Goal: Find specific page/section: Find specific page/section

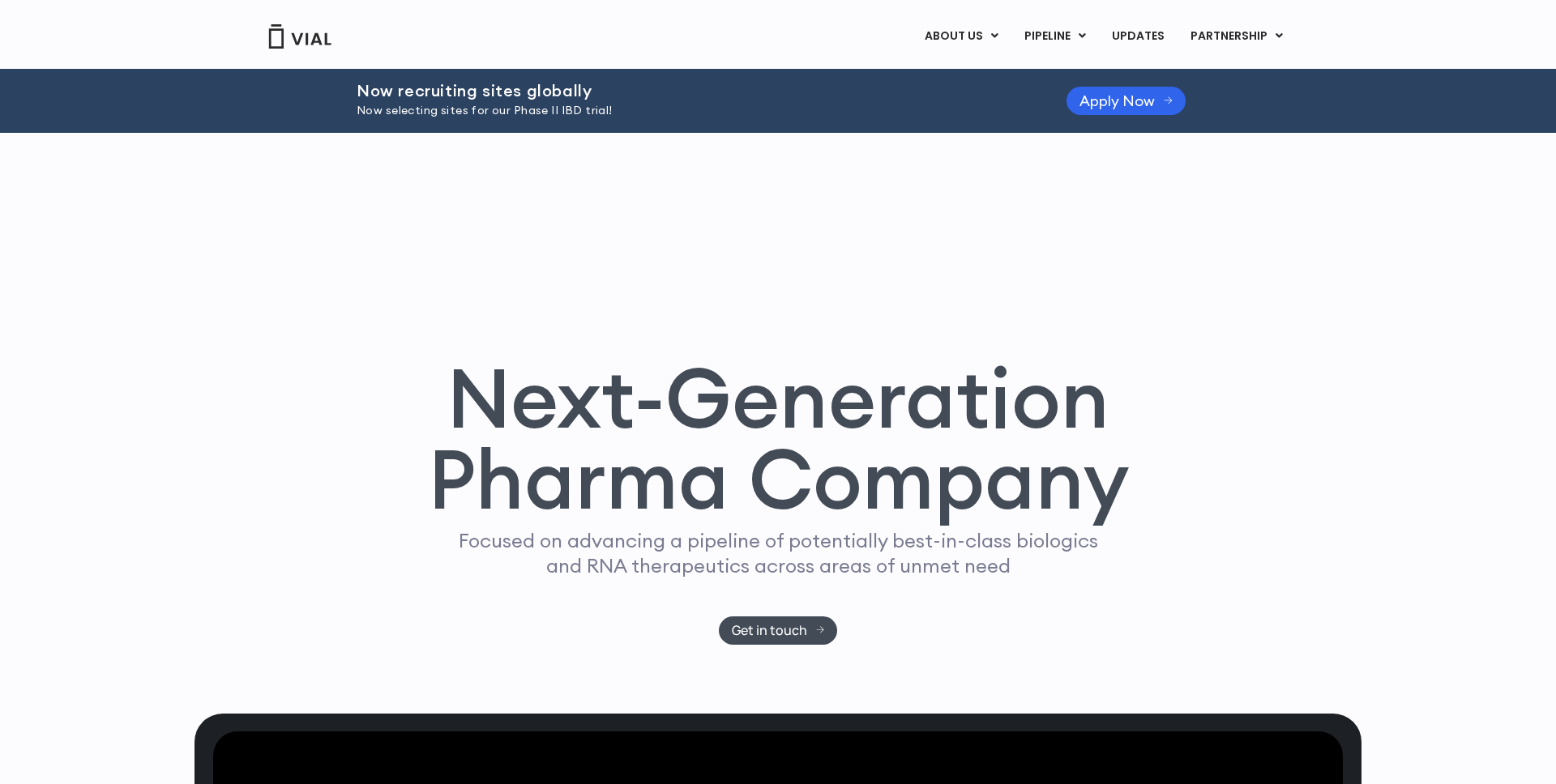
click at [563, 109] on p "Now selecting sites for our Phase II IBD trial!" at bounding box center [691, 111] width 669 height 18
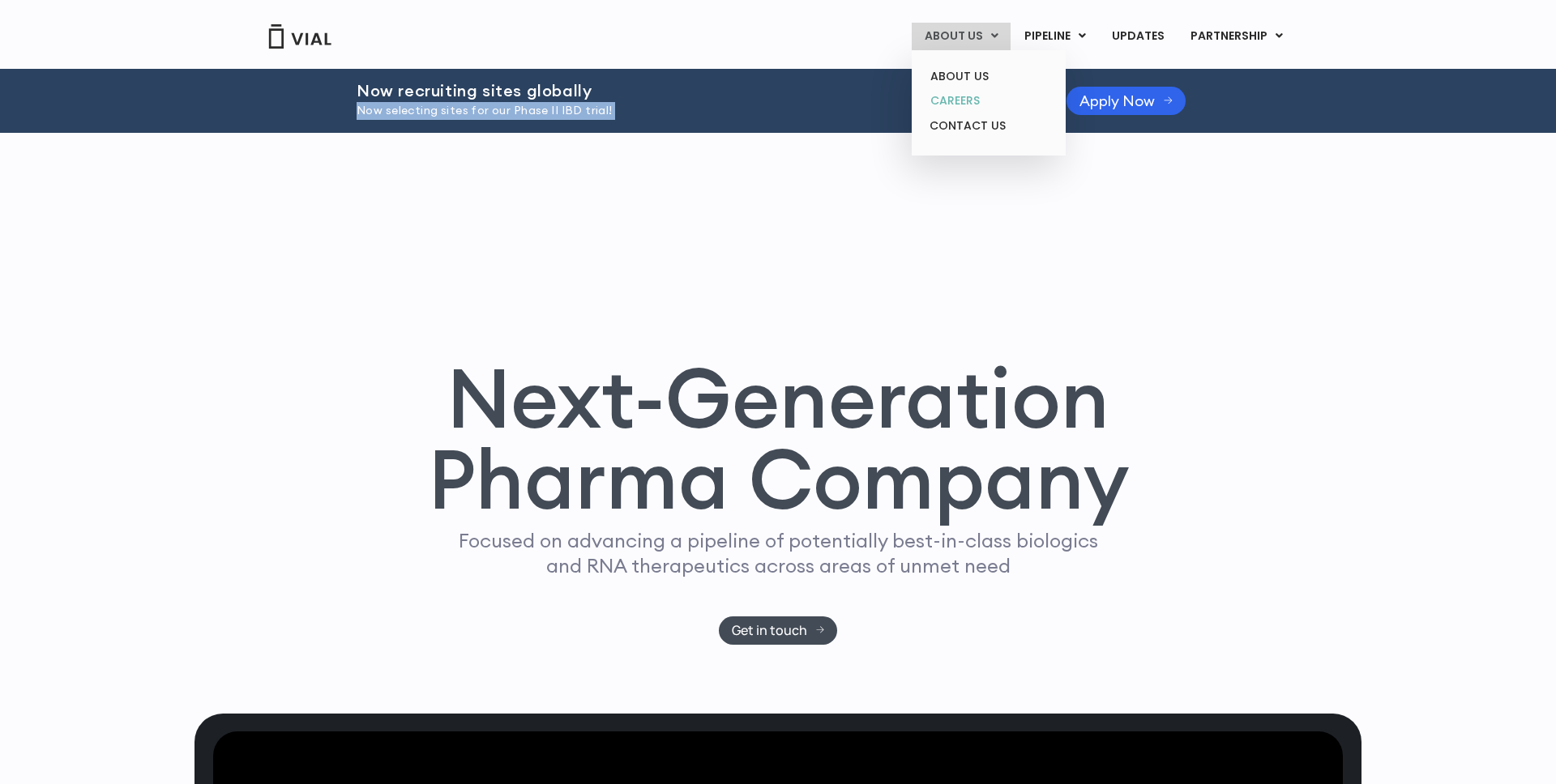
click at [957, 100] on link "CAREERS" at bounding box center [988, 100] width 142 height 25
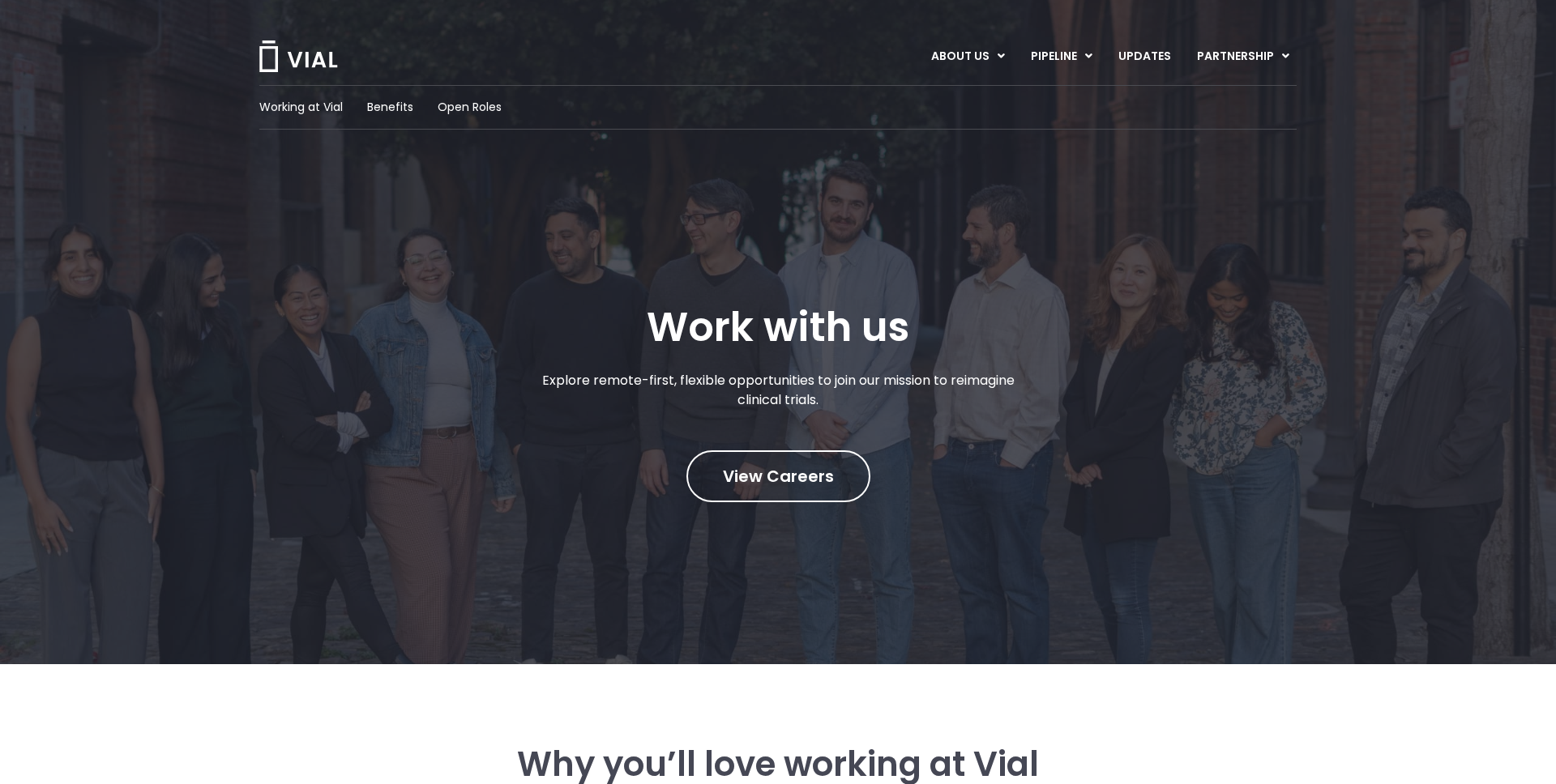
scroll to position [10, 0]
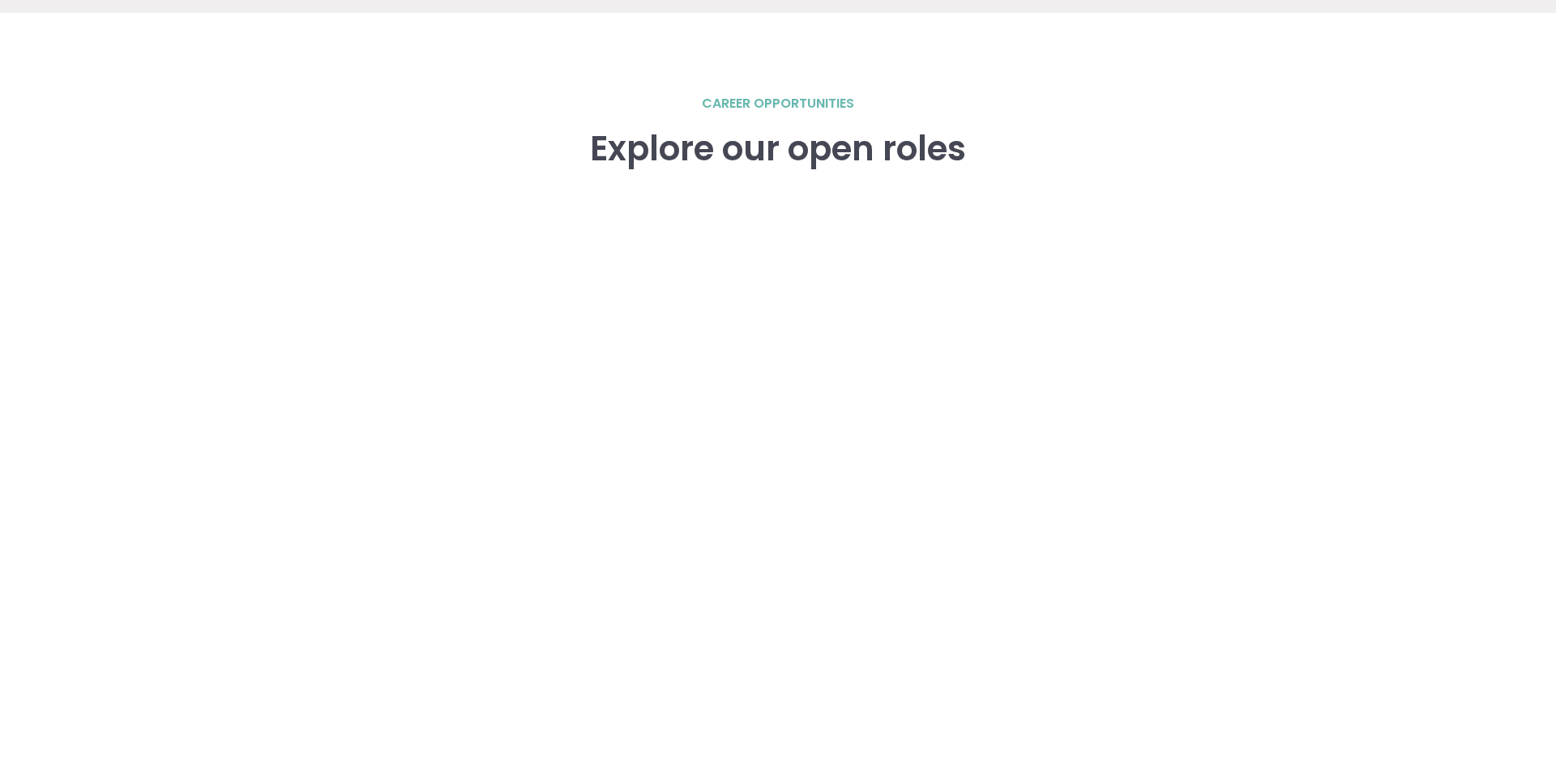
scroll to position [2241, 0]
